Goal: Information Seeking & Learning: Check status

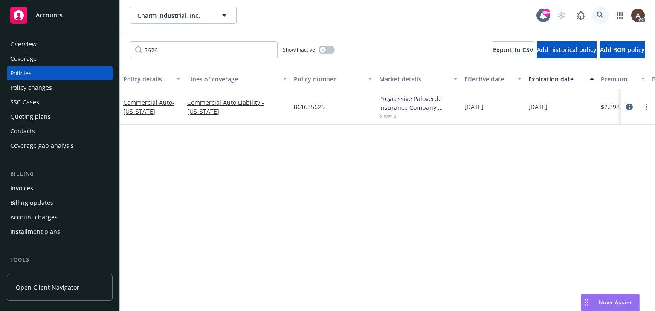
click at [602, 14] on icon at bounding box center [601, 16] width 8 height 8
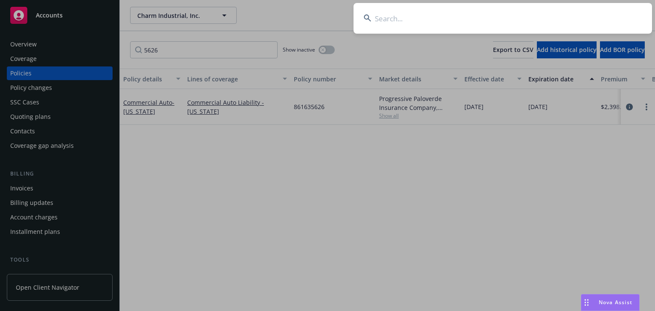
click at [451, 21] on input at bounding box center [503, 18] width 299 height 31
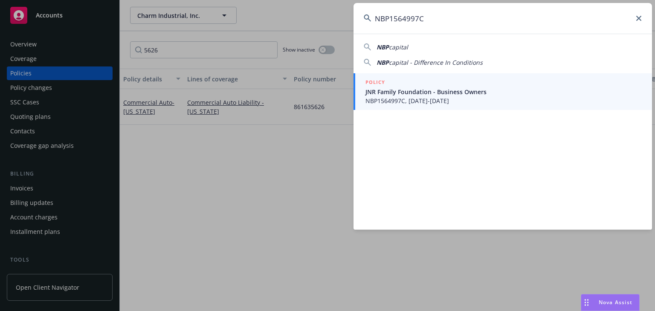
type input "NBP1564997C"
click at [407, 89] on span "JNR Family Foundation - Business Owners" at bounding box center [504, 91] width 276 height 9
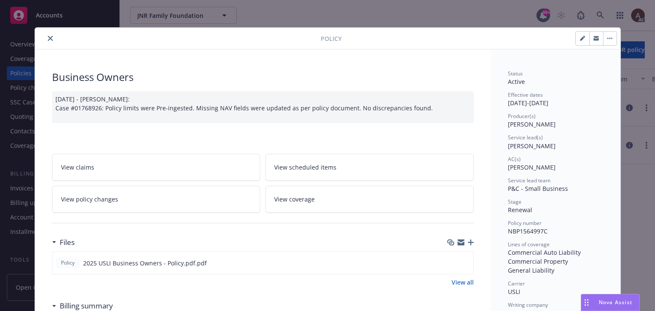
click at [48, 38] on icon "close" at bounding box center [50, 38] width 5 height 5
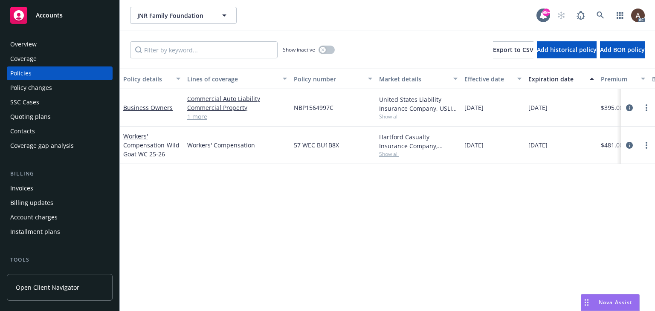
click at [46, 91] on div "Policy changes" at bounding box center [31, 88] width 42 height 14
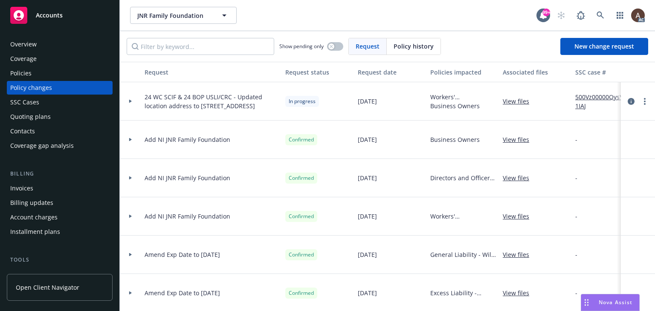
click at [129, 101] on icon at bounding box center [130, 101] width 3 height 3
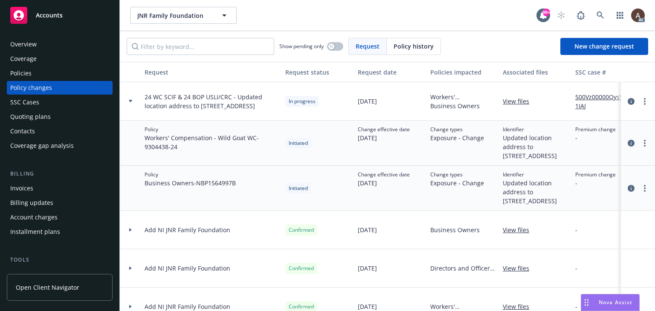
click at [593, 98] on link "500Vz00000QysY1IAJ" at bounding box center [603, 102] width 57 height 18
click at [27, 76] on div "Policies" at bounding box center [20, 74] width 21 height 14
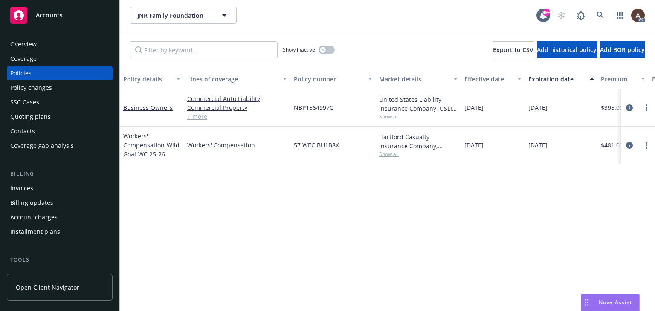
click at [355, 198] on div "Policy details Lines of coverage Policy number Market details Effective date Ex…" at bounding box center [387, 190] width 535 height 243
drag, startPoint x: 508, startPoint y: 192, endPoint x: 529, endPoint y: 170, distance: 30.5
click at [509, 192] on div "Policy details Lines of coverage Policy number Market details Effective date Ex…" at bounding box center [387, 190] width 535 height 243
click at [628, 106] on icon "circleInformation" at bounding box center [629, 108] width 7 height 7
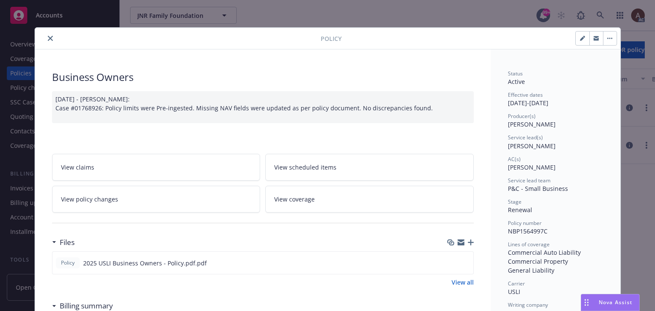
scroll to position [26, 0]
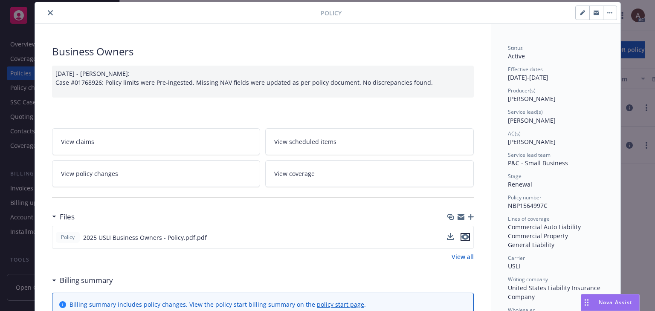
click at [465, 237] on icon "preview file" at bounding box center [466, 237] width 8 height 6
click at [48, 14] on icon "close" at bounding box center [50, 12] width 5 height 5
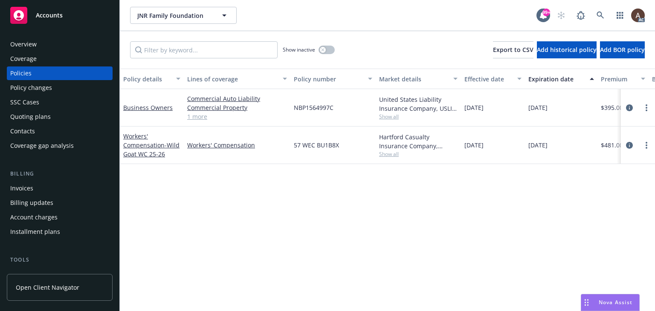
click at [70, 91] on div "Policy changes" at bounding box center [59, 88] width 99 height 14
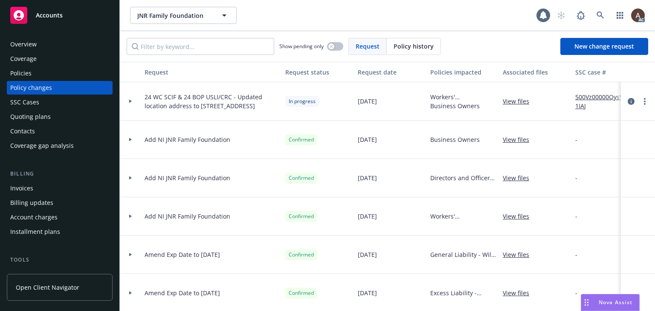
click at [129, 101] on icon at bounding box center [130, 101] width 3 height 3
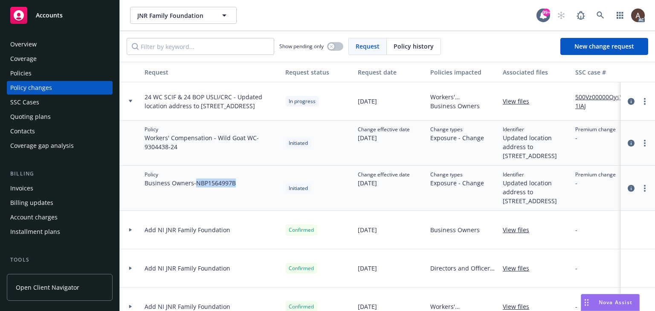
drag, startPoint x: 198, startPoint y: 193, endPoint x: 237, endPoint y: 193, distance: 39.2
click at [237, 193] on div "Policy Business Owners - NBP1564997B" at bounding box center [211, 188] width 141 height 45
click at [64, 72] on div "Policies" at bounding box center [59, 74] width 99 height 14
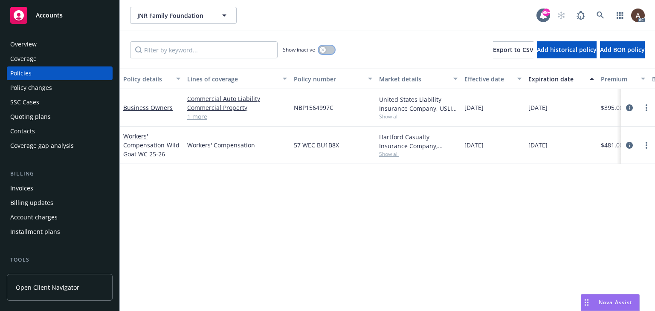
click at [324, 50] on icon "button" at bounding box center [322, 49] width 3 height 3
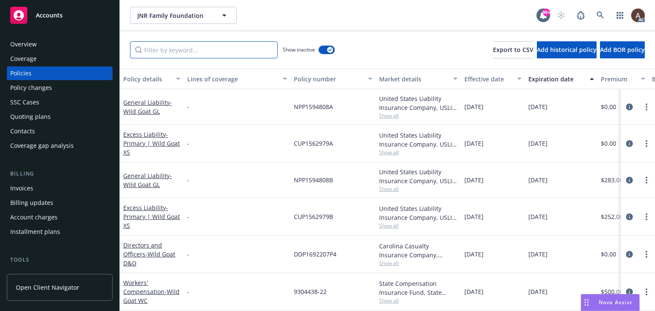
click at [232, 54] on input "Filter by keyword..." at bounding box center [204, 49] width 148 height 17
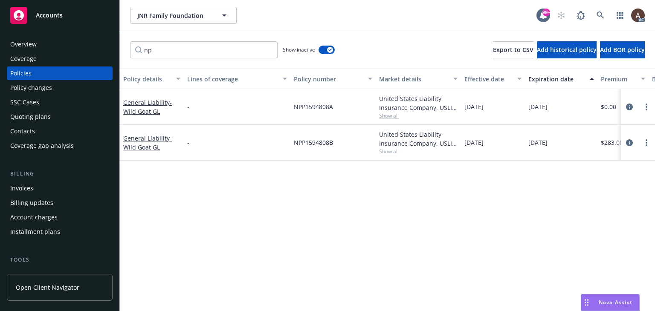
click at [293, 144] on div "NPP1594808B" at bounding box center [333, 143] width 85 height 36
drag, startPoint x: 204, startPoint y: 53, endPoint x: 152, endPoint y: 51, distance: 52.1
click at [152, 51] on input "np" at bounding box center [204, 49] width 148 height 17
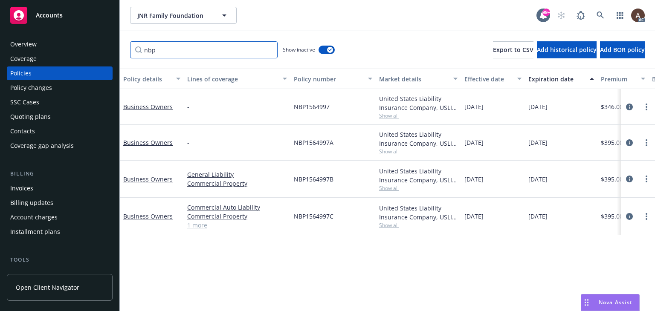
type input "nbp"
drag, startPoint x: 295, startPoint y: 180, endPoint x: 338, endPoint y: 179, distance: 43.5
click at [338, 179] on div "NBP1564997B" at bounding box center [333, 179] width 85 height 37
copy span "NBP1564997B"
drag, startPoint x: 269, startPoint y: 250, endPoint x: 257, endPoint y: 238, distance: 17.2
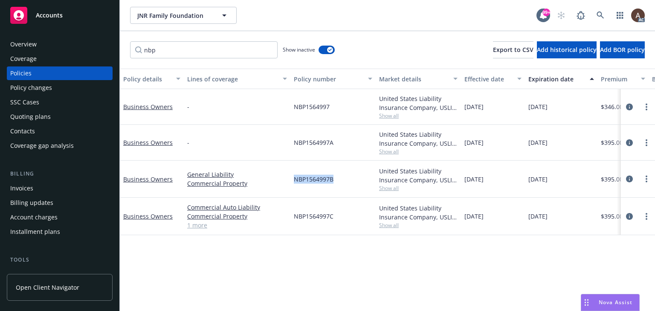
click at [269, 250] on div "Policy details Lines of coverage Policy number Market details Effective date Ex…" at bounding box center [387, 190] width 535 height 243
click at [65, 88] on div "Policy changes" at bounding box center [59, 88] width 99 height 14
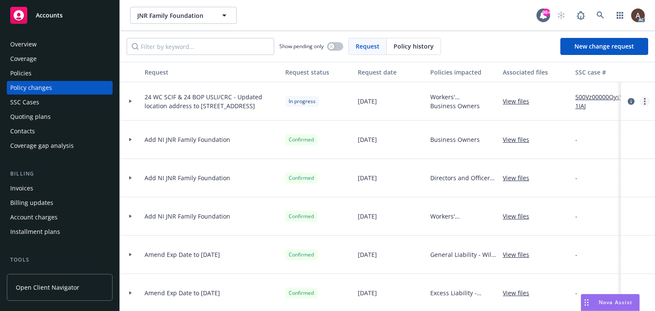
click at [644, 99] on circle "more" at bounding box center [645, 99] width 2 height 2
click at [562, 116] on link "Copy logging email" at bounding box center [570, 118] width 146 height 17
click at [129, 101] on icon at bounding box center [130, 101] width 3 height 3
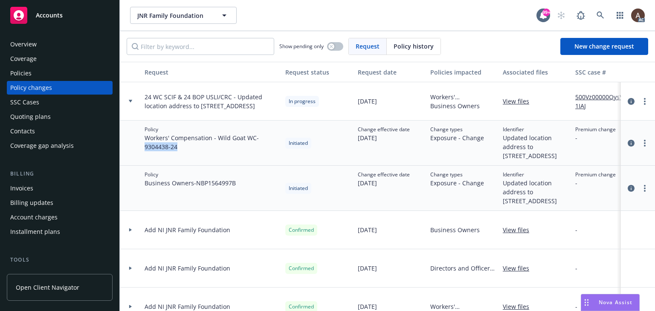
drag, startPoint x: 145, startPoint y: 147, endPoint x: 180, endPoint y: 149, distance: 35.4
click at [180, 149] on span "Workers' Compensation - Wild Goat WC - 9304438-24" at bounding box center [212, 143] width 134 height 18
copy span "9304438-24"
click at [57, 73] on div "Policies" at bounding box center [59, 74] width 99 height 14
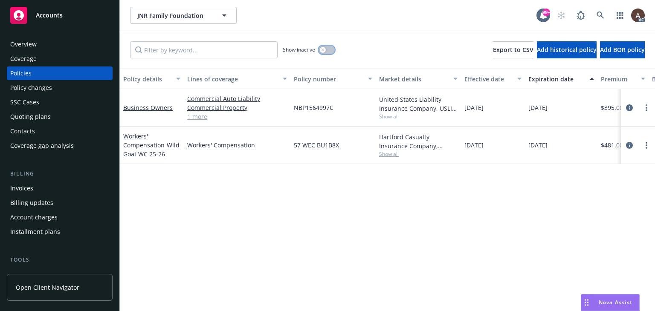
click at [321, 49] on icon "button" at bounding box center [322, 49] width 3 height 3
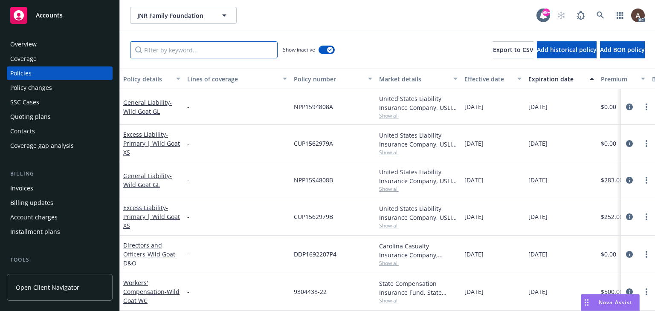
click at [231, 48] on input "Filter by keyword..." at bounding box center [204, 49] width 148 height 17
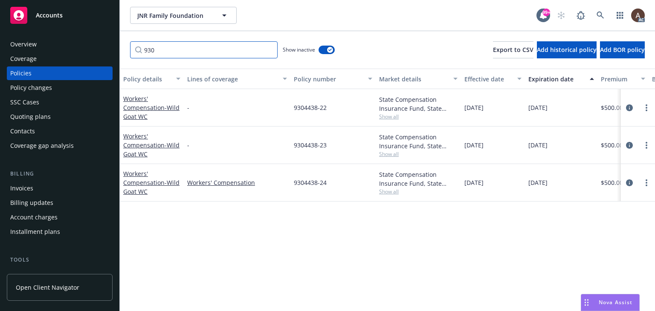
type input "930"
click at [53, 87] on div "Policy changes" at bounding box center [59, 88] width 99 height 14
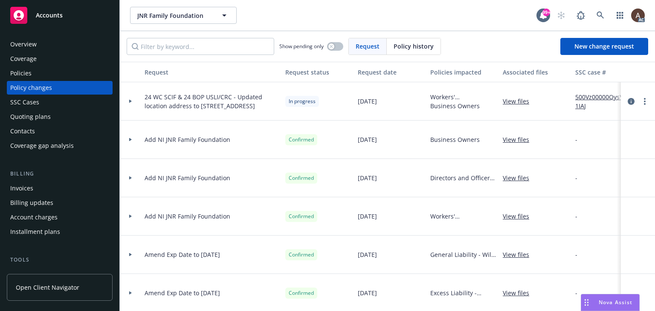
drag, startPoint x: 131, startPoint y: 102, endPoint x: 188, endPoint y: 117, distance: 58.8
click at [131, 102] on icon at bounding box center [130, 101] width 3 height 3
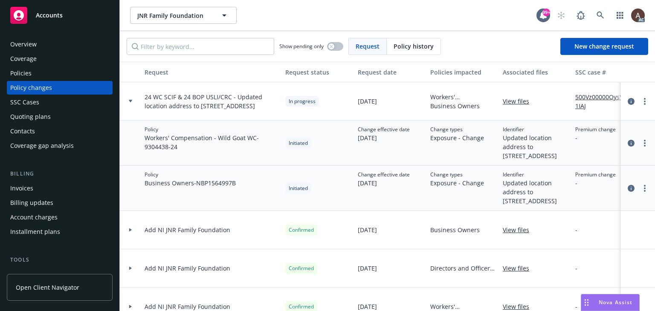
drag, startPoint x: 236, startPoint y: 93, endPoint x: 221, endPoint y: 110, distance: 23.6
click at [221, 110] on span "24 WC SCIF & 24 BOP USLI/CRC - Updated location address to 1360 19th Hole Drive…" at bounding box center [212, 102] width 134 height 18
copy span "Updated location address to 1360 19th Hole Drive Suite 207, Windsor, CA 95492"
drag, startPoint x: 57, startPoint y: 71, endPoint x: 70, endPoint y: 81, distance: 16.2
click at [57, 71] on div "Policies" at bounding box center [59, 74] width 99 height 14
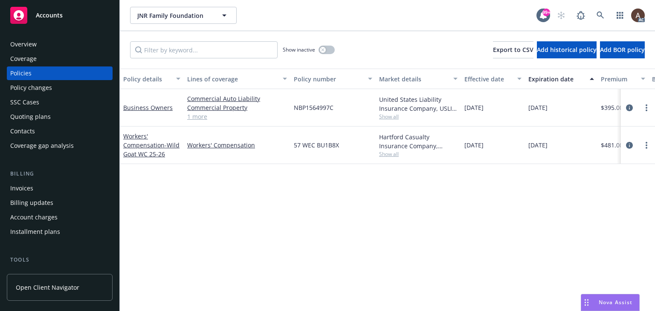
click at [369, 185] on div "Policy details Lines of coverage Policy number Market details Effective date Ex…" at bounding box center [387, 190] width 535 height 243
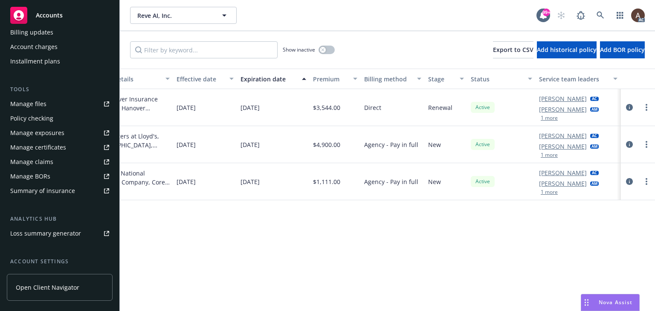
scroll to position [244, 0]
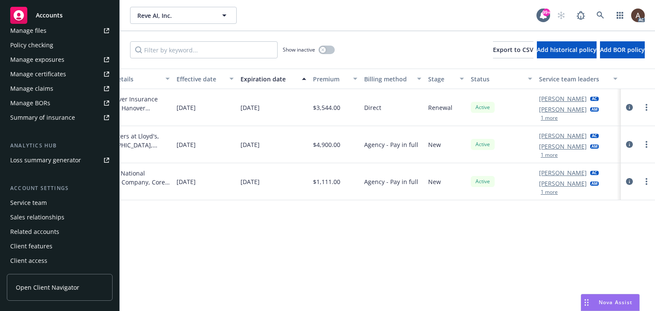
click at [43, 204] on div "Service team" at bounding box center [28, 203] width 37 height 14
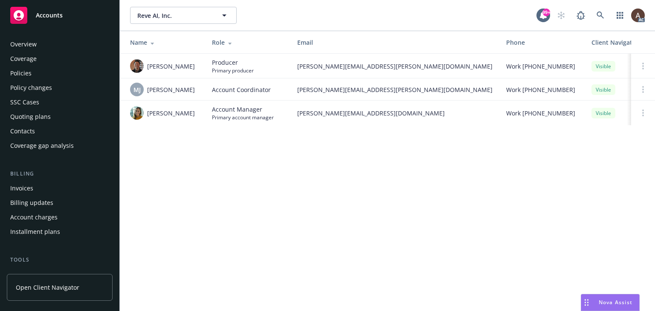
click at [39, 90] on div "Policy changes" at bounding box center [31, 88] width 42 height 14
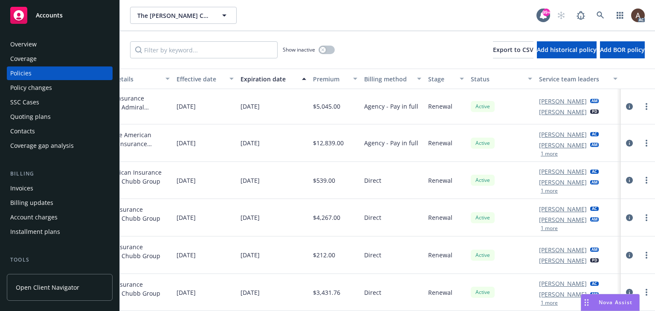
scroll to position [0, 294]
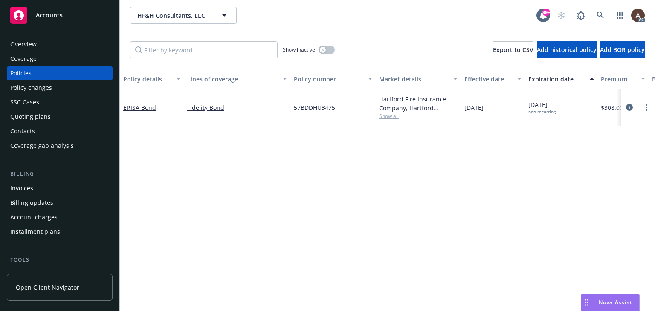
click at [44, 87] on div "Policy changes" at bounding box center [31, 88] width 42 height 14
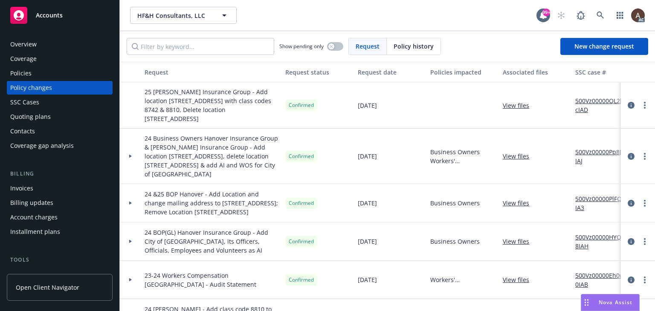
click at [131, 156] on icon at bounding box center [130, 156] width 3 height 3
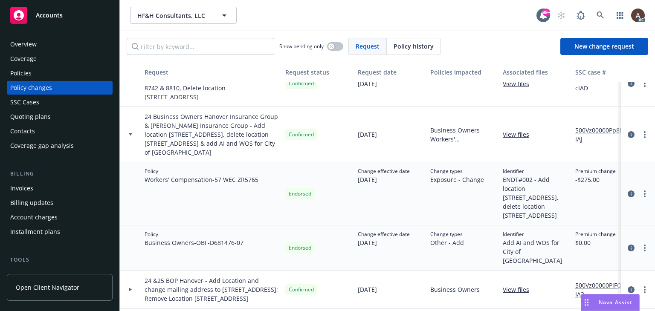
scroll to position [43, 0]
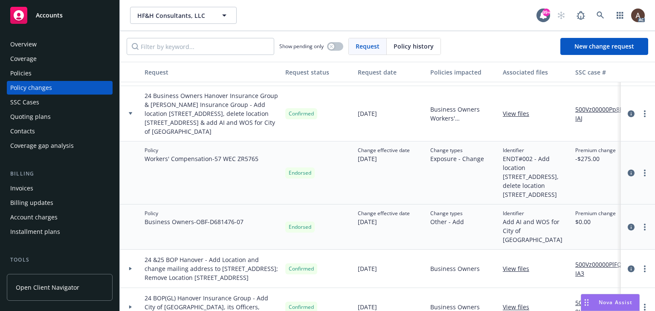
click at [132, 112] on icon at bounding box center [130, 113] width 3 height 3
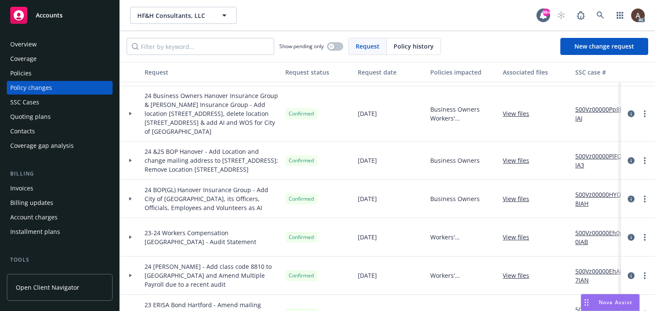
click at [129, 162] on icon at bounding box center [130, 160] width 3 height 3
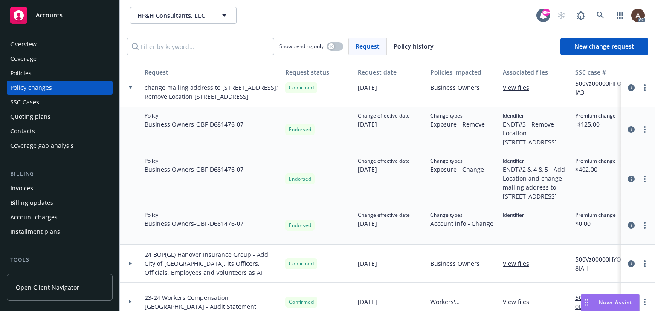
scroll to position [128, 0]
